Goal: Task Accomplishment & Management: Complete application form

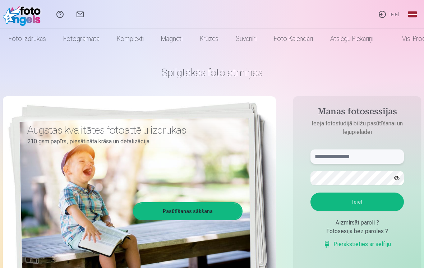
click at [330, 153] on input "text" at bounding box center [357, 157] width 93 height 14
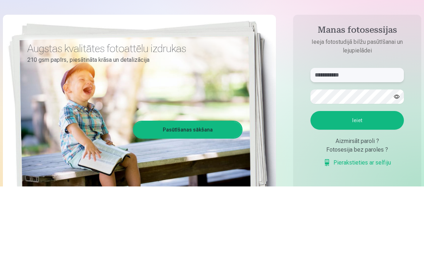
type input "**********"
click at [354, 193] on button "Ieiet" at bounding box center [357, 202] width 93 height 19
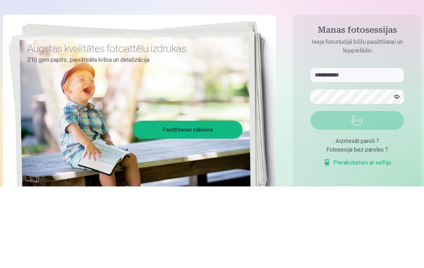
scroll to position [82, 0]
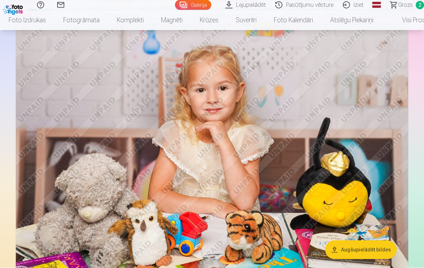
scroll to position [324, 0]
click at [323, 174] on img at bounding box center [212, 154] width 393 height 262
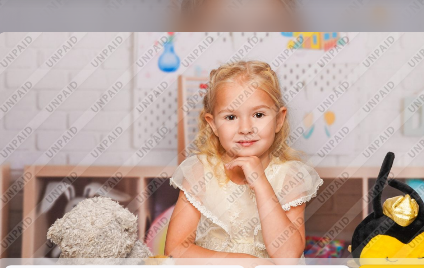
scroll to position [607, 0]
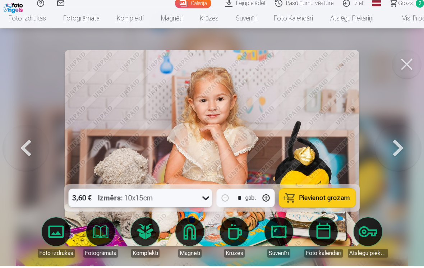
click at [396, 153] on button at bounding box center [398, 150] width 46 height 58
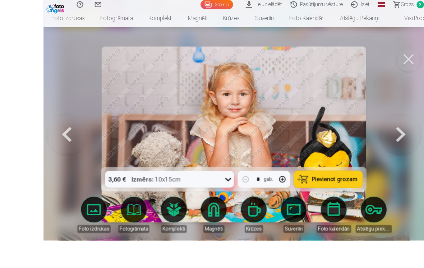
scroll to position [610, 0]
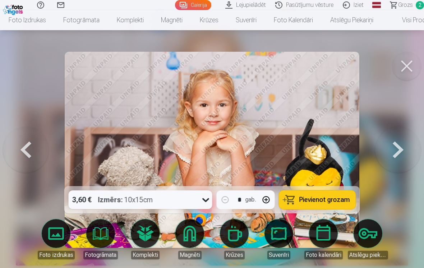
click at [26, 150] on button at bounding box center [26, 150] width 46 height 58
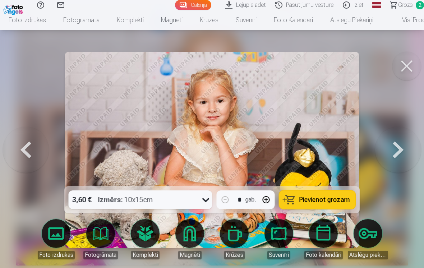
click at [34, 157] on button at bounding box center [26, 150] width 46 height 58
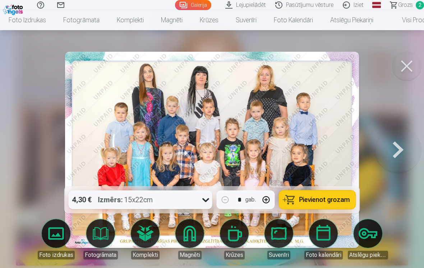
scroll to position [613, 0]
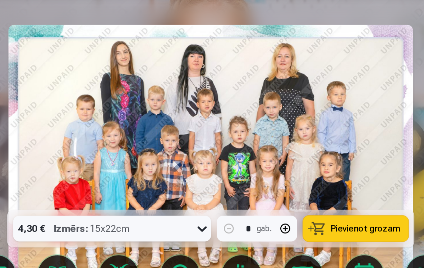
click at [199, 92] on img at bounding box center [212, 150] width 294 height 196
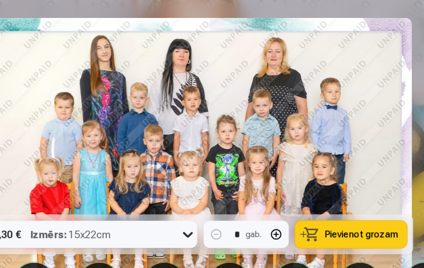
click at [262, 77] on img at bounding box center [212, 150] width 294 height 196
click at [262, 115] on img at bounding box center [212, 150] width 294 height 196
click at [257, 68] on img at bounding box center [212, 150] width 294 height 196
click at [256, 68] on img at bounding box center [212, 150] width 294 height 196
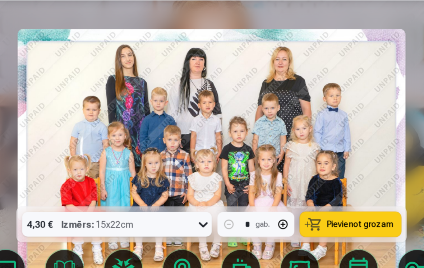
click at [289, 99] on img at bounding box center [212, 150] width 294 height 196
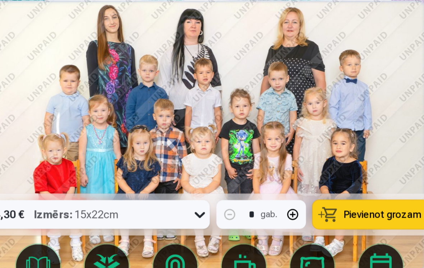
click at [266, 71] on img at bounding box center [212, 150] width 294 height 196
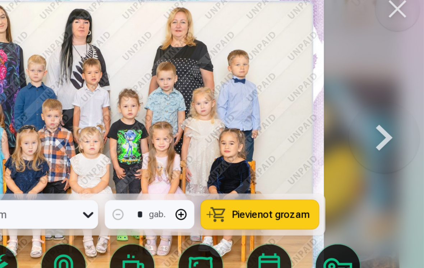
click at [375, 121] on button at bounding box center [398, 150] width 46 height 58
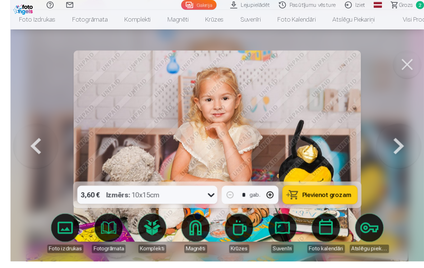
scroll to position [619, 0]
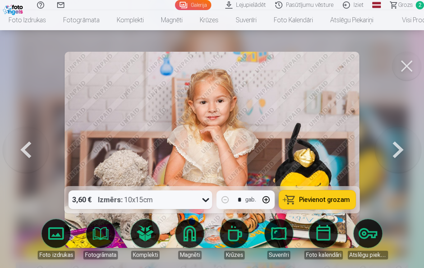
click at [409, 144] on button at bounding box center [398, 150] width 46 height 58
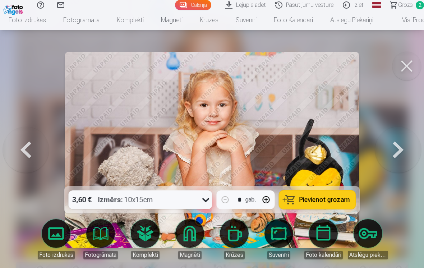
scroll to position [624, 0]
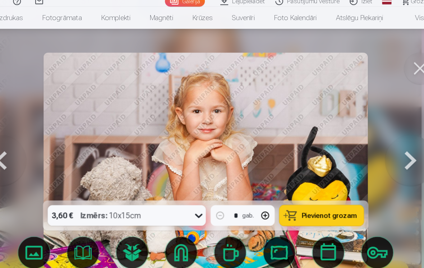
click at [375, 143] on button at bounding box center [398, 150] width 46 height 58
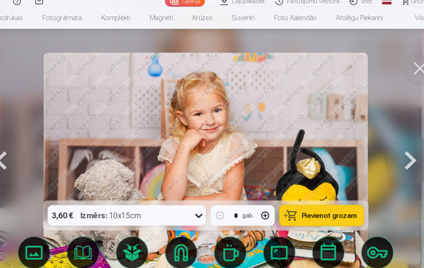
click at [375, 144] on button at bounding box center [398, 150] width 46 height 58
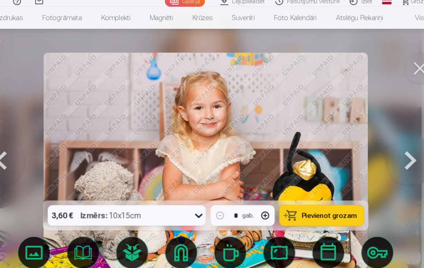
click at [375, 147] on button at bounding box center [398, 150] width 46 height 58
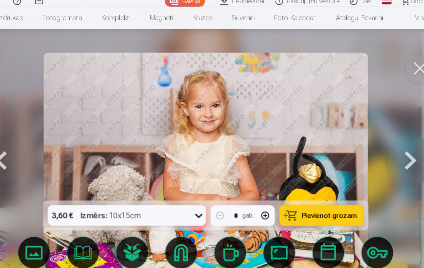
click at [375, 144] on button at bounding box center [398, 150] width 46 height 58
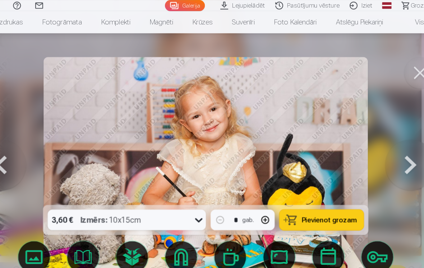
scroll to position [643, 0]
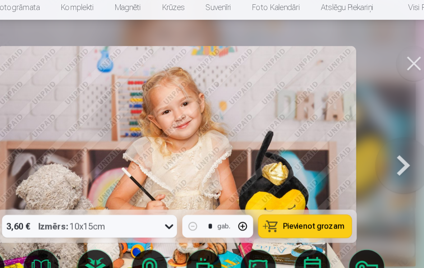
click at [375, 133] on button at bounding box center [398, 150] width 46 height 58
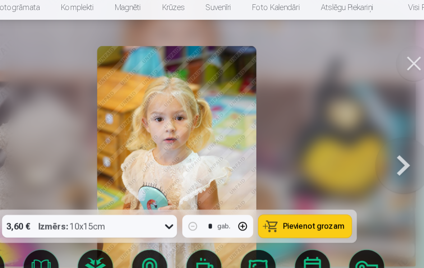
click at [375, 132] on button at bounding box center [398, 150] width 46 height 58
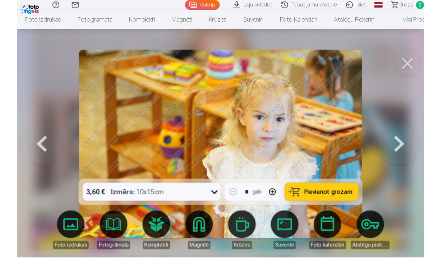
scroll to position [638, 0]
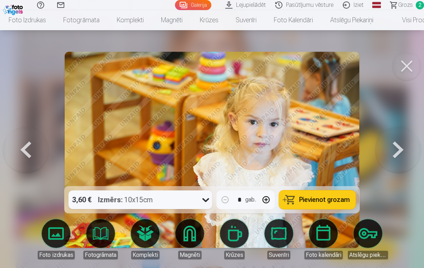
click at [402, 155] on button at bounding box center [398, 150] width 46 height 58
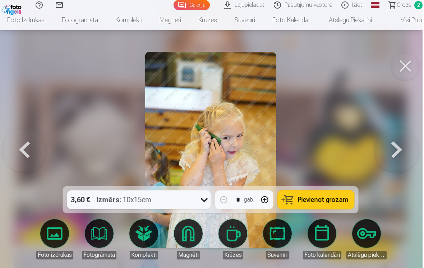
scroll to position [637, 0]
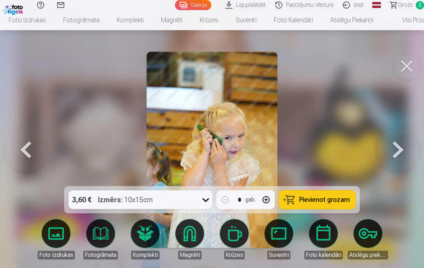
click at [404, 151] on button at bounding box center [398, 150] width 46 height 58
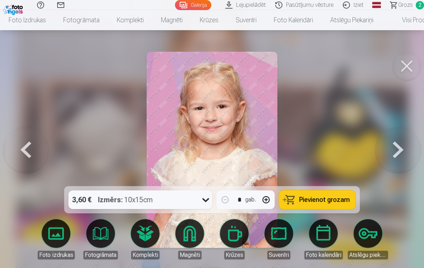
click at [402, 150] on button at bounding box center [398, 150] width 46 height 58
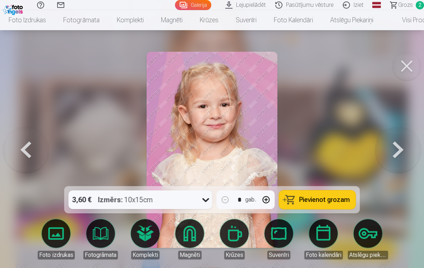
click at [402, 151] on button at bounding box center [398, 150] width 46 height 58
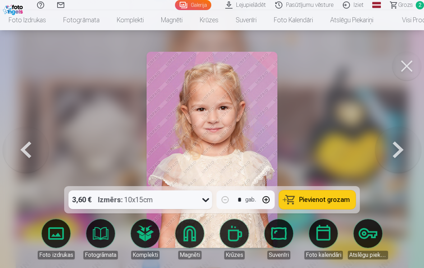
click at [402, 152] on button at bounding box center [398, 150] width 46 height 58
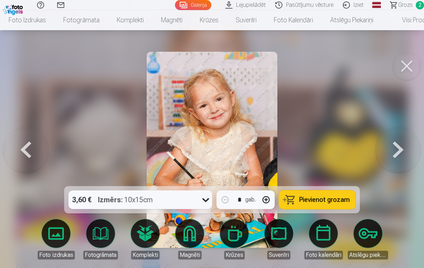
click at [403, 152] on button at bounding box center [398, 150] width 46 height 58
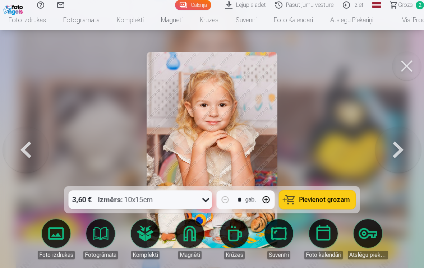
click at [404, 150] on button at bounding box center [398, 150] width 46 height 58
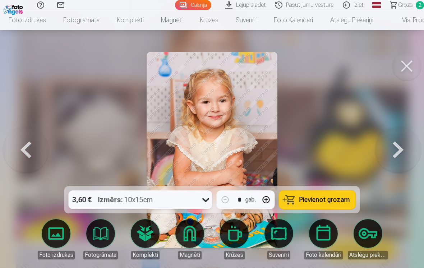
click at [401, 152] on button at bounding box center [398, 150] width 46 height 58
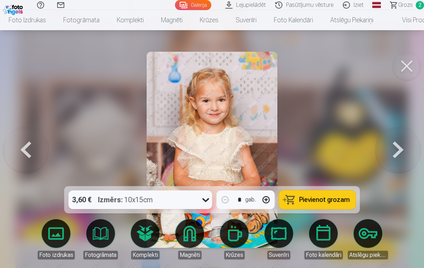
click at [401, 151] on button at bounding box center [398, 150] width 46 height 58
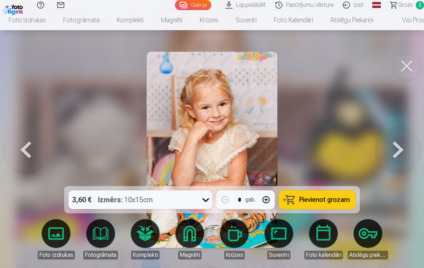
click at [400, 153] on button at bounding box center [398, 150] width 46 height 58
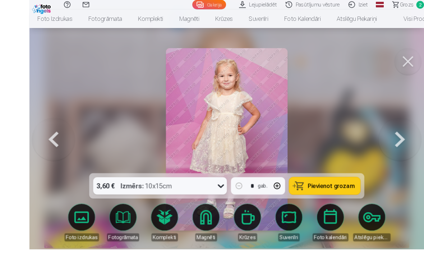
scroll to position [629, 0]
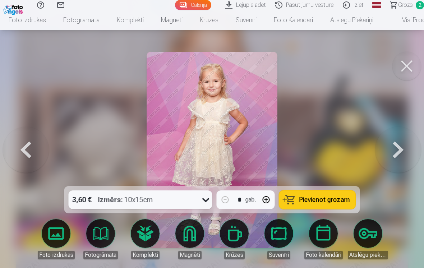
click at [398, 150] on button at bounding box center [398, 150] width 46 height 58
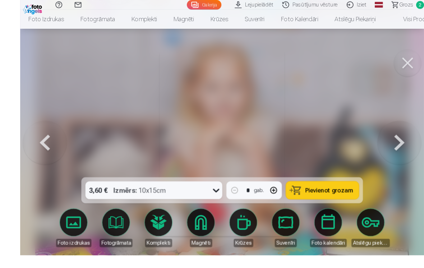
scroll to position [612, 0]
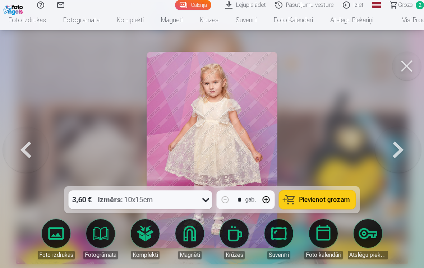
click at [399, 155] on button at bounding box center [398, 150] width 46 height 58
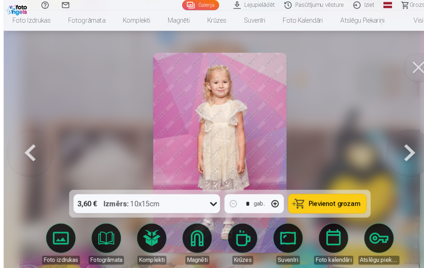
scroll to position [594, 0]
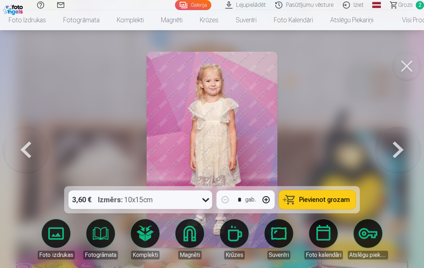
click at [400, 157] on button at bounding box center [398, 150] width 46 height 58
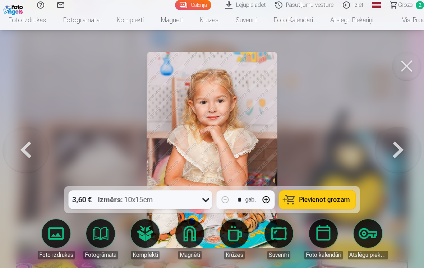
click at [397, 150] on button at bounding box center [398, 150] width 46 height 58
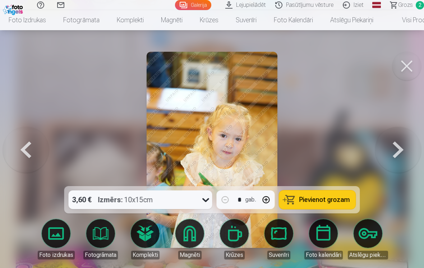
click at [401, 154] on button at bounding box center [398, 150] width 46 height 58
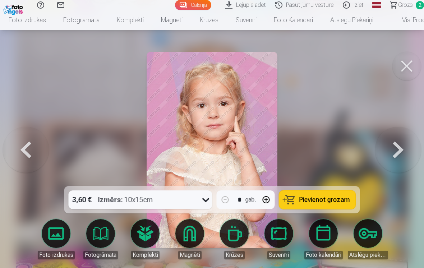
click at [400, 154] on button at bounding box center [398, 150] width 46 height 58
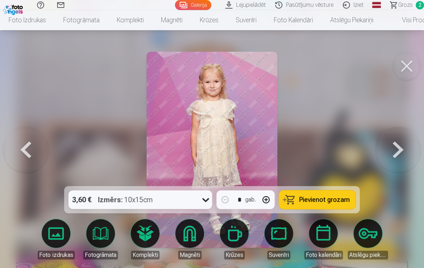
click at [403, 151] on button at bounding box center [398, 150] width 46 height 58
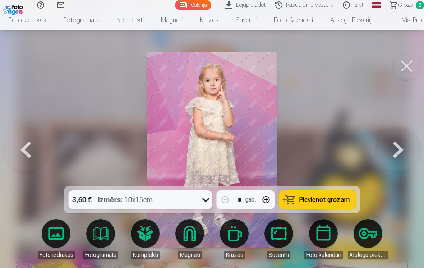
click at [403, 155] on button at bounding box center [398, 150] width 46 height 58
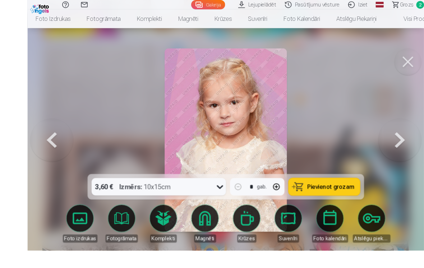
scroll to position [587, 0]
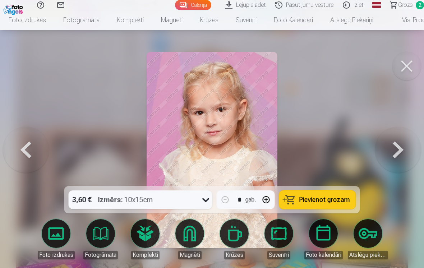
click at [396, 152] on button at bounding box center [398, 150] width 46 height 58
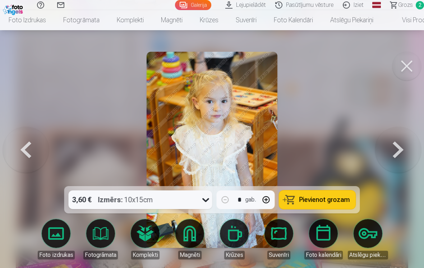
click at [394, 151] on button at bounding box center [398, 150] width 46 height 58
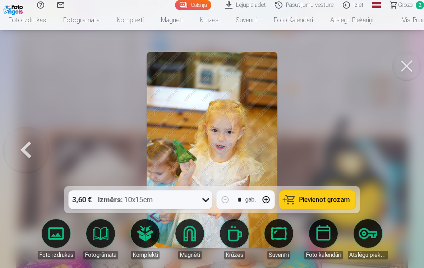
click at [25, 154] on button at bounding box center [26, 150] width 46 height 58
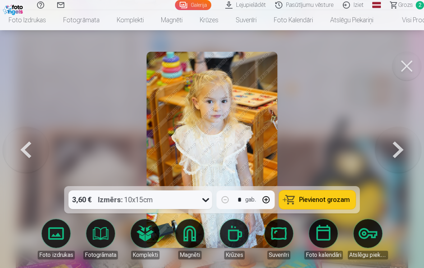
click at [403, 151] on button at bounding box center [398, 150] width 46 height 58
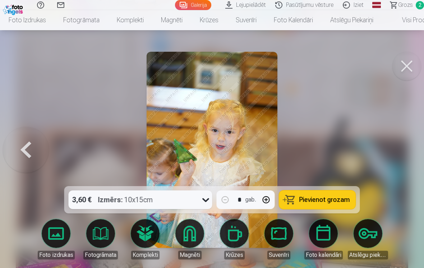
click at [30, 161] on button at bounding box center [26, 150] width 46 height 58
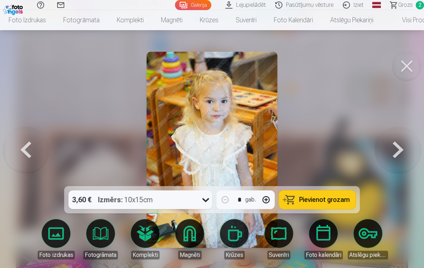
click at [31, 157] on button at bounding box center [26, 150] width 46 height 58
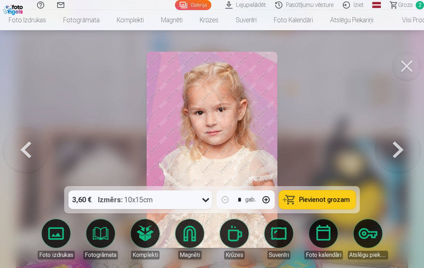
click at [30, 155] on button at bounding box center [26, 150] width 46 height 58
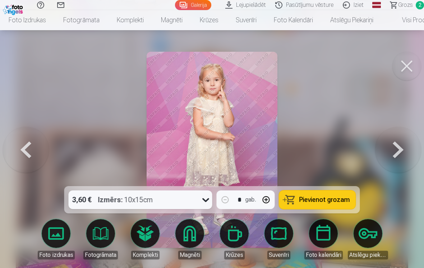
click at [402, 148] on button at bounding box center [398, 150] width 46 height 58
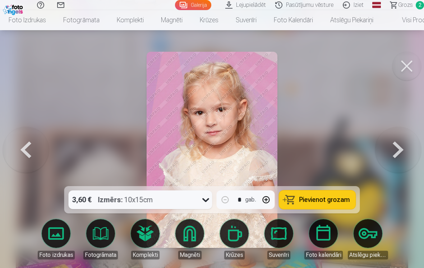
click at [407, 151] on button at bounding box center [398, 150] width 46 height 58
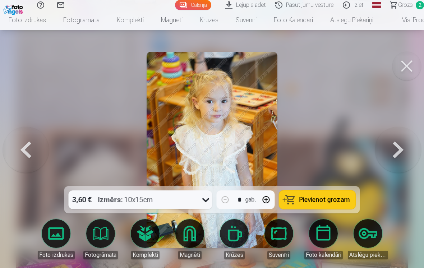
click at [400, 156] on button at bounding box center [398, 150] width 46 height 58
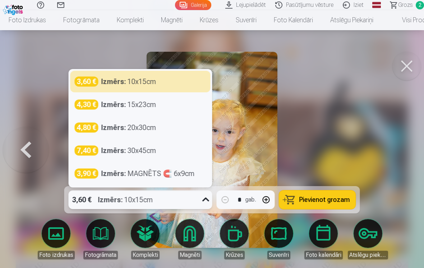
scroll to position [626, 0]
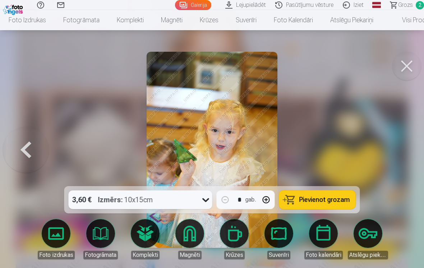
click at [327, 128] on div at bounding box center [212, 134] width 424 height 268
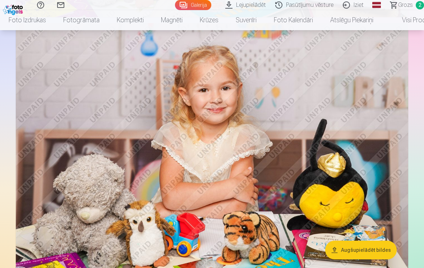
scroll to position [1126, 0]
